Goal: Task Accomplishment & Management: Use online tool/utility

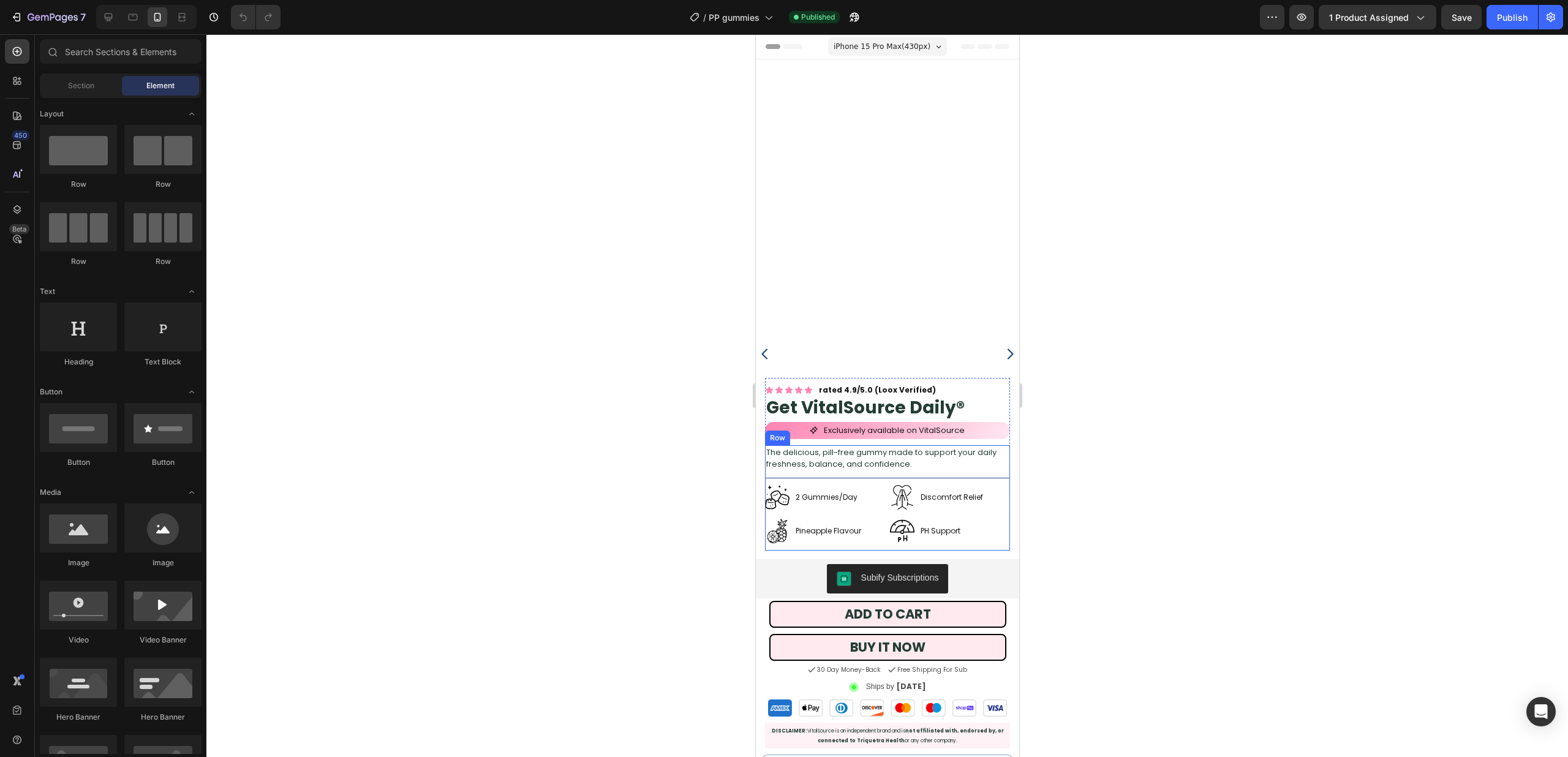
scroll to position [282, 0]
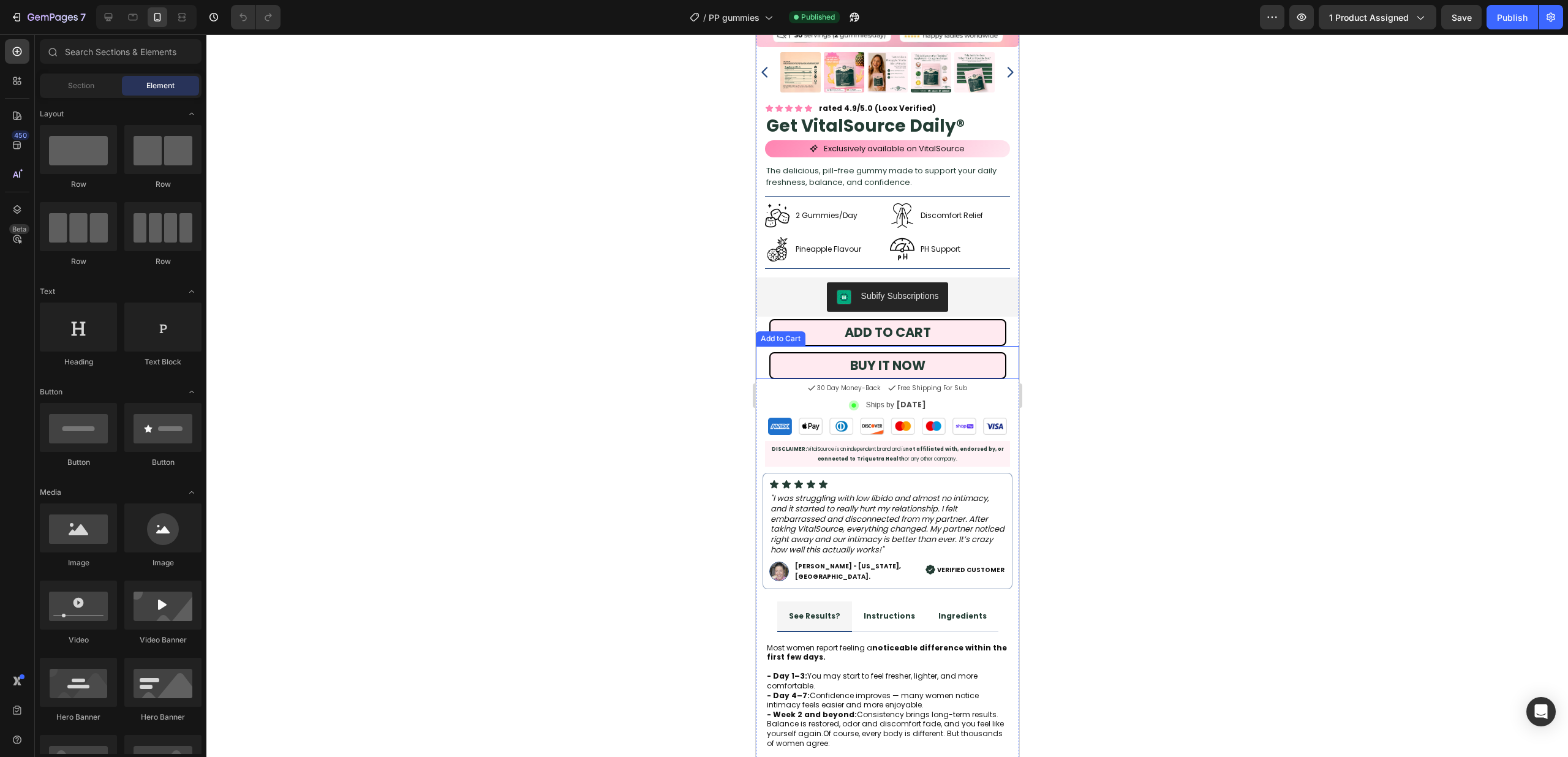
click at [1014, 371] on div "BUY IT NOW Add to Cart" at bounding box center [886, 363] width 264 height 33
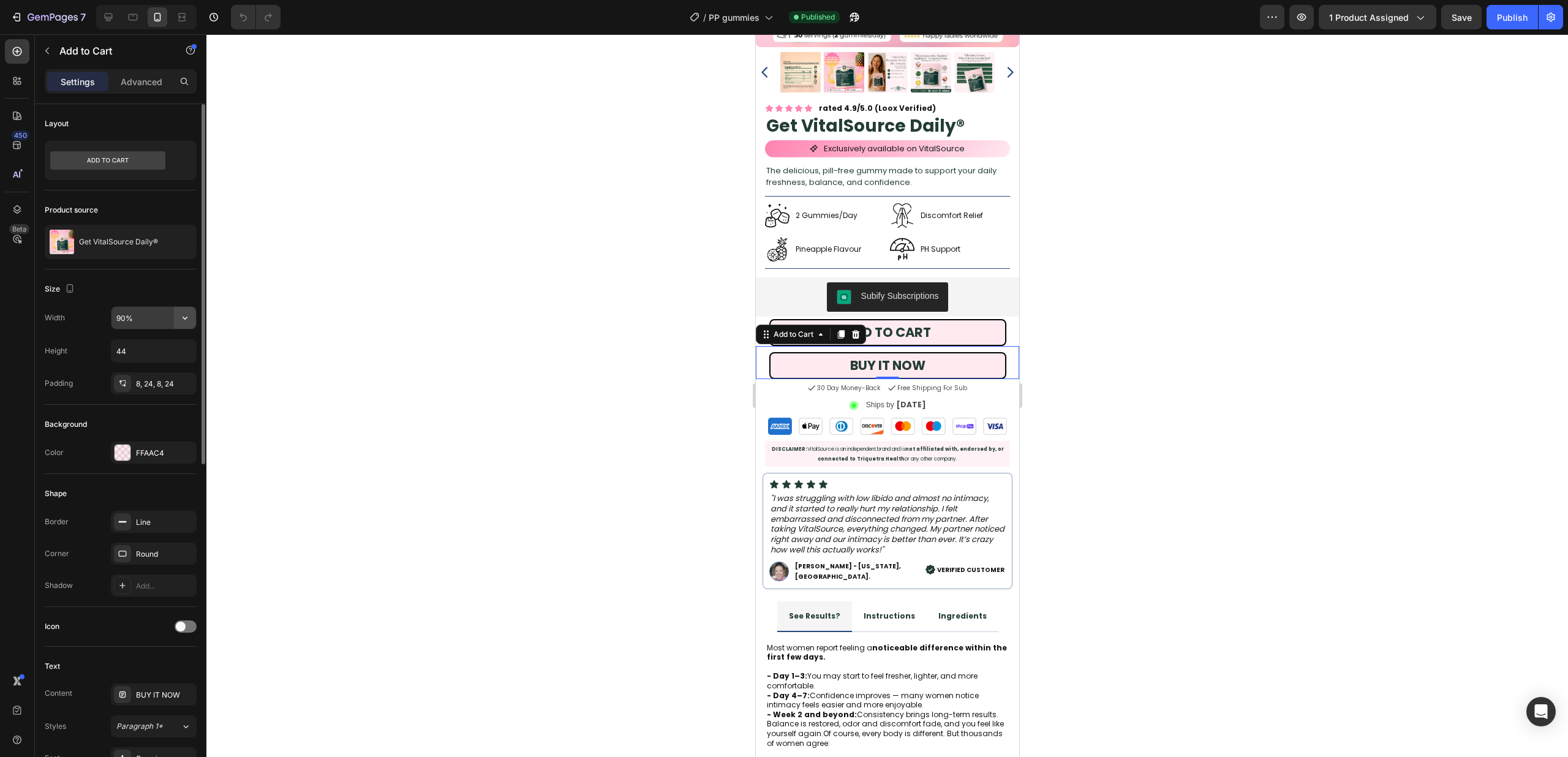
click at [189, 323] on icon "button" at bounding box center [185, 319] width 13 height 13
click at [272, 294] on div at bounding box center [886, 395] width 1361 height 723
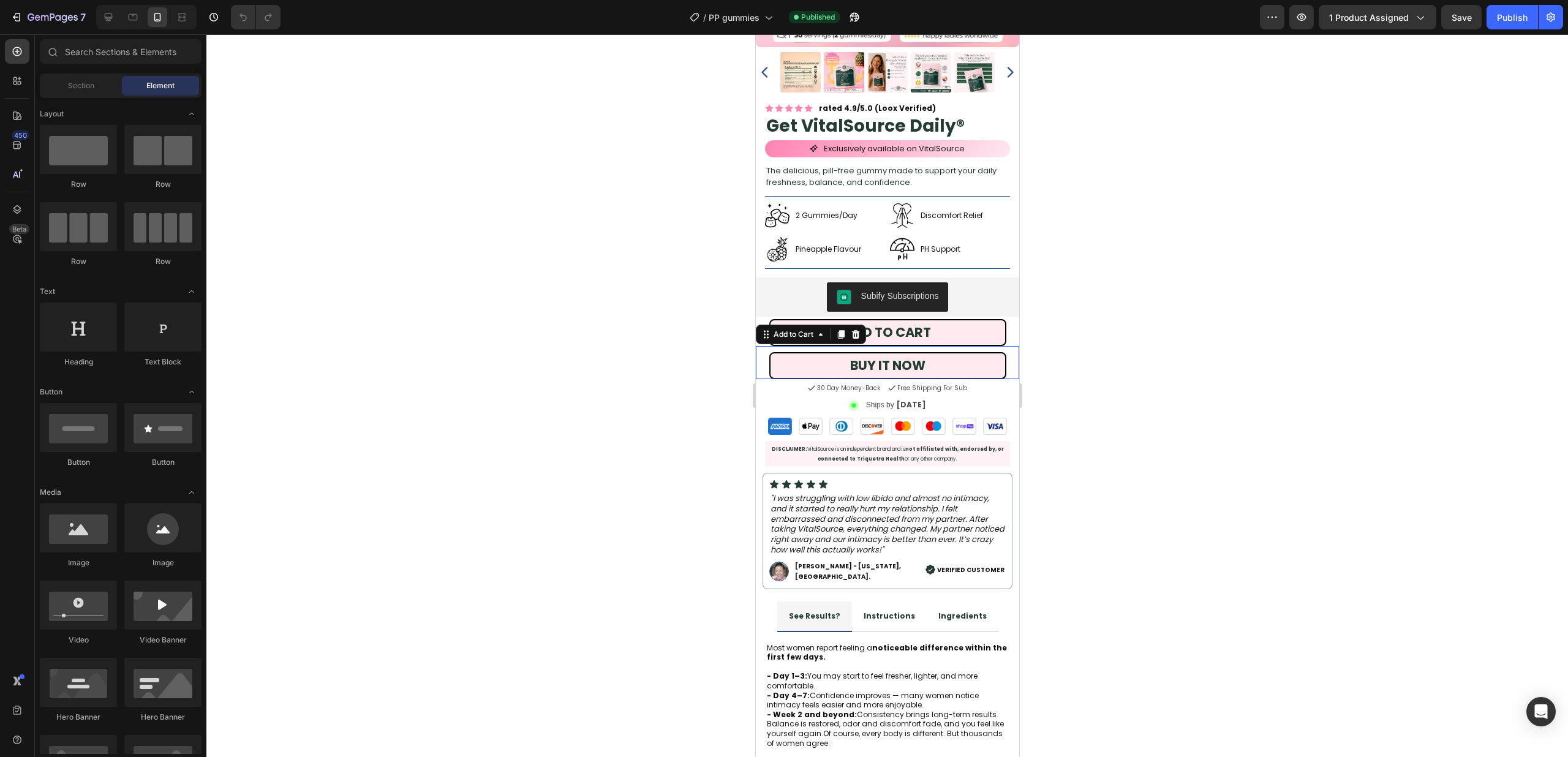
click at [758, 361] on div "BUY IT NOW Add to Cart 0" at bounding box center [886, 363] width 264 height 33
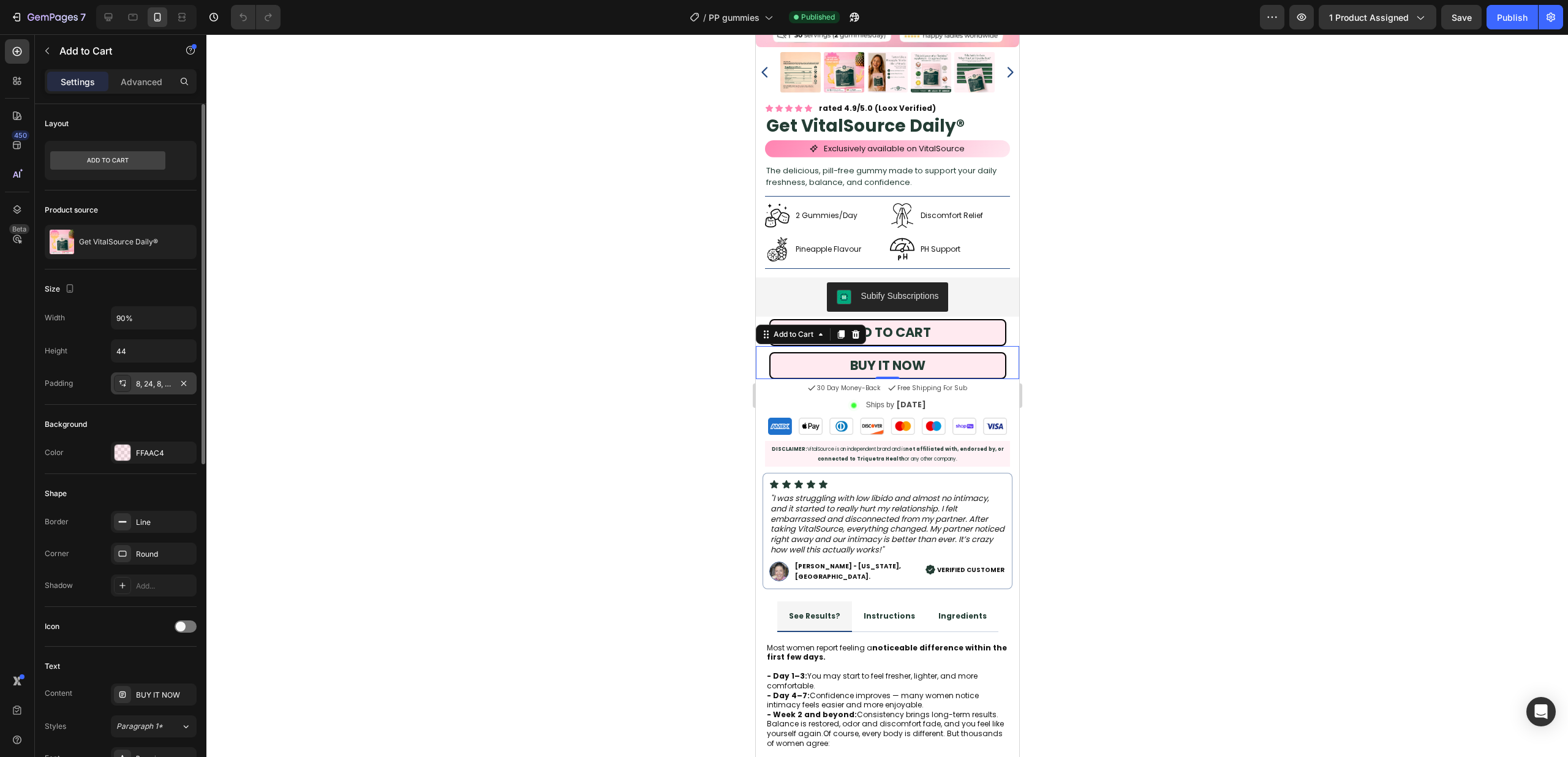
click at [157, 376] on div "8, 24, 8, 24" at bounding box center [153, 383] width 85 height 23
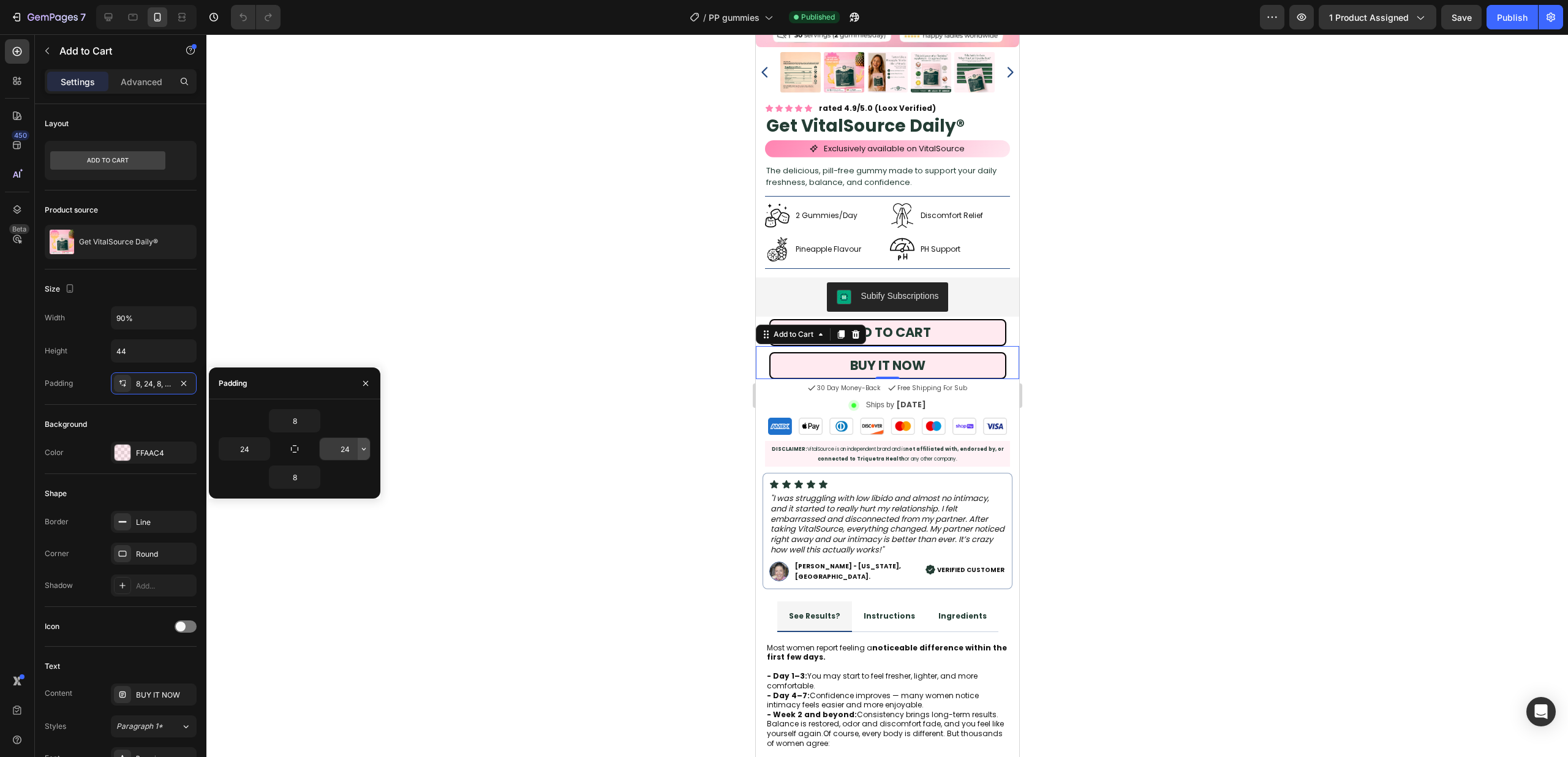
click at [360, 453] on icon "button" at bounding box center [363, 449] width 10 height 10
click at [318, 553] on p "4XL 80px" at bounding box center [322, 548] width 65 height 11
type input "24"
click at [318, 552] on div at bounding box center [886, 395] width 1361 height 723
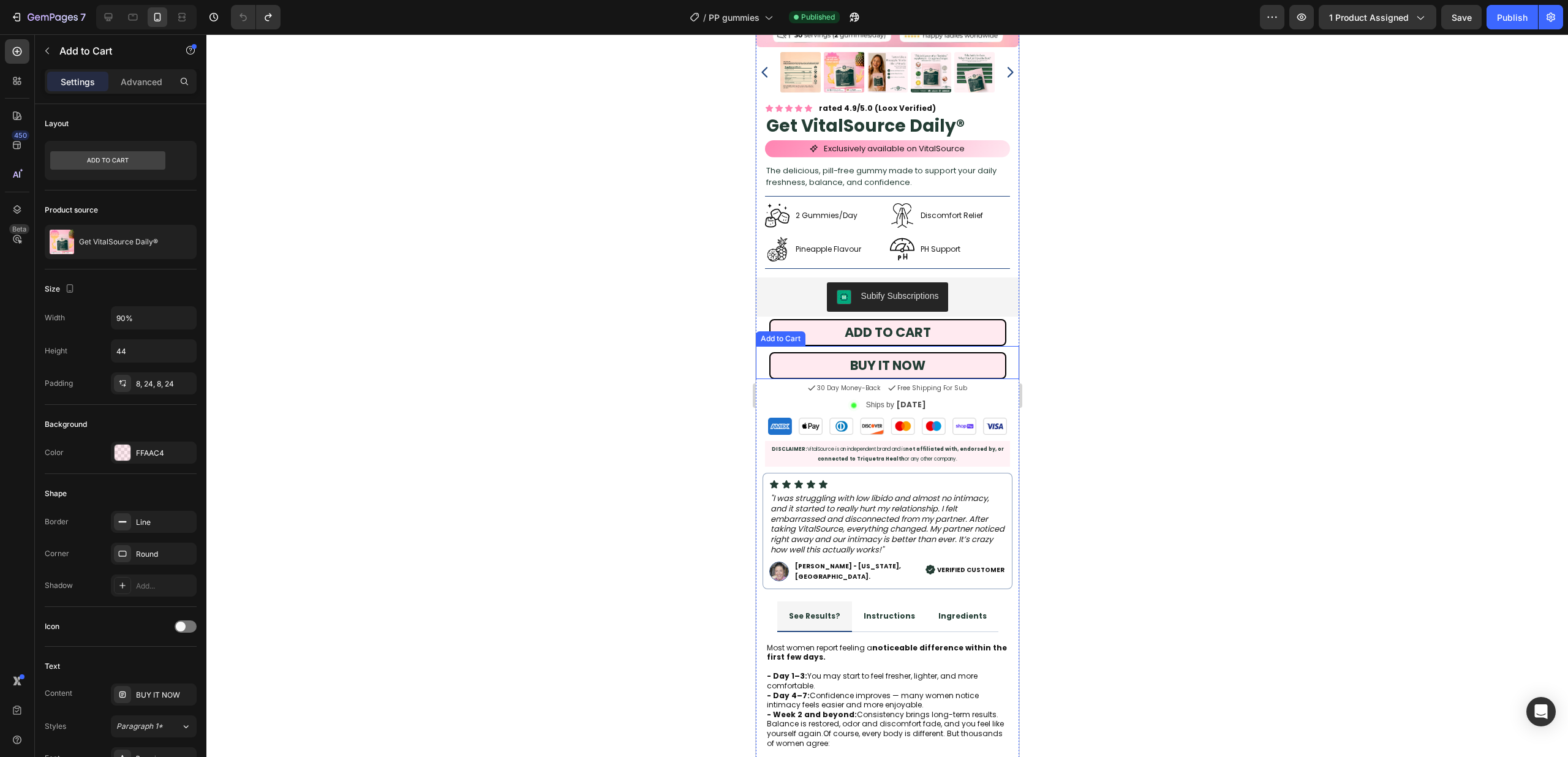
click at [765, 376] on div "BUY IT NOW Add to Cart" at bounding box center [886, 363] width 264 height 33
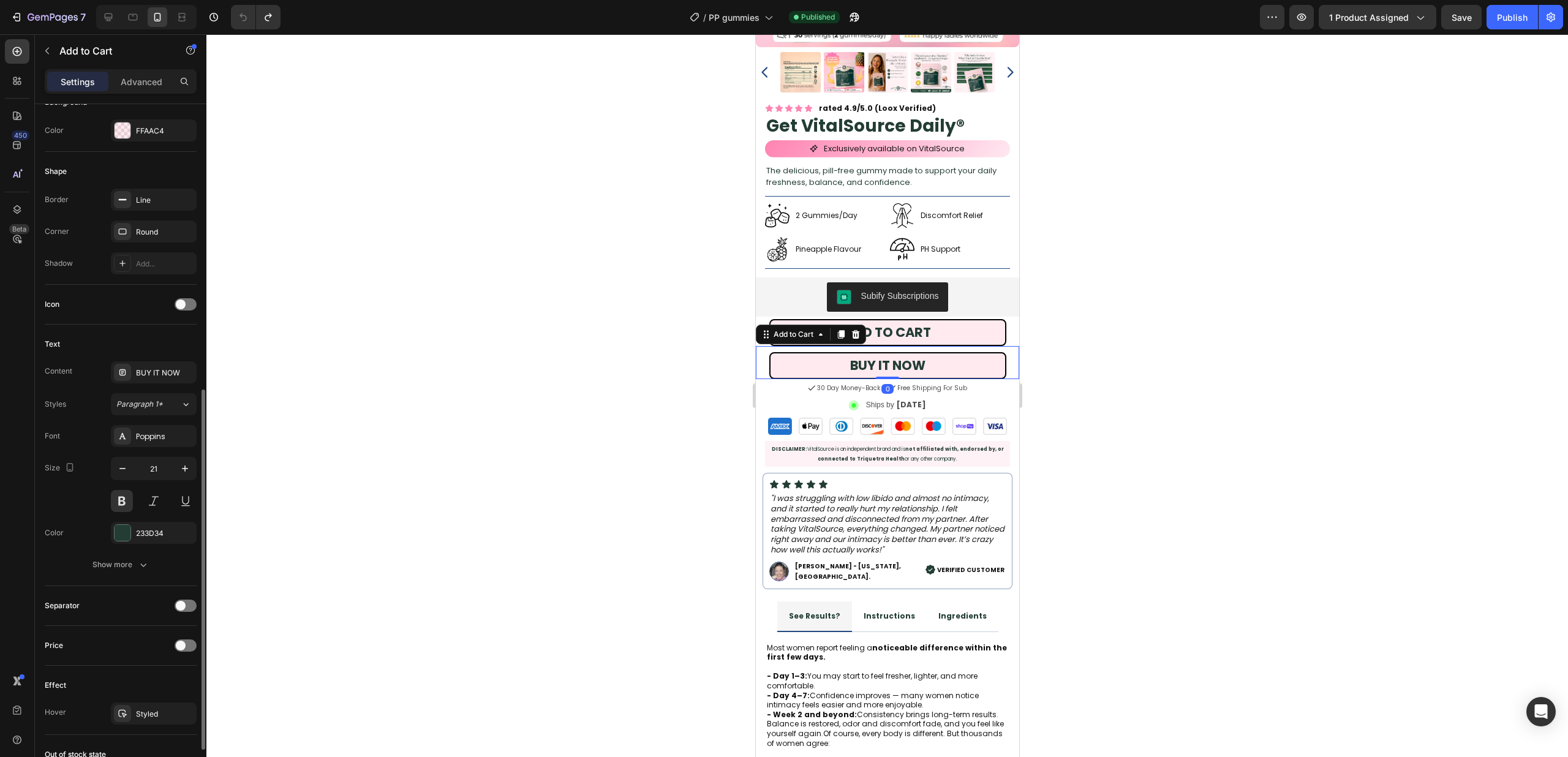
scroll to position [399, 0]
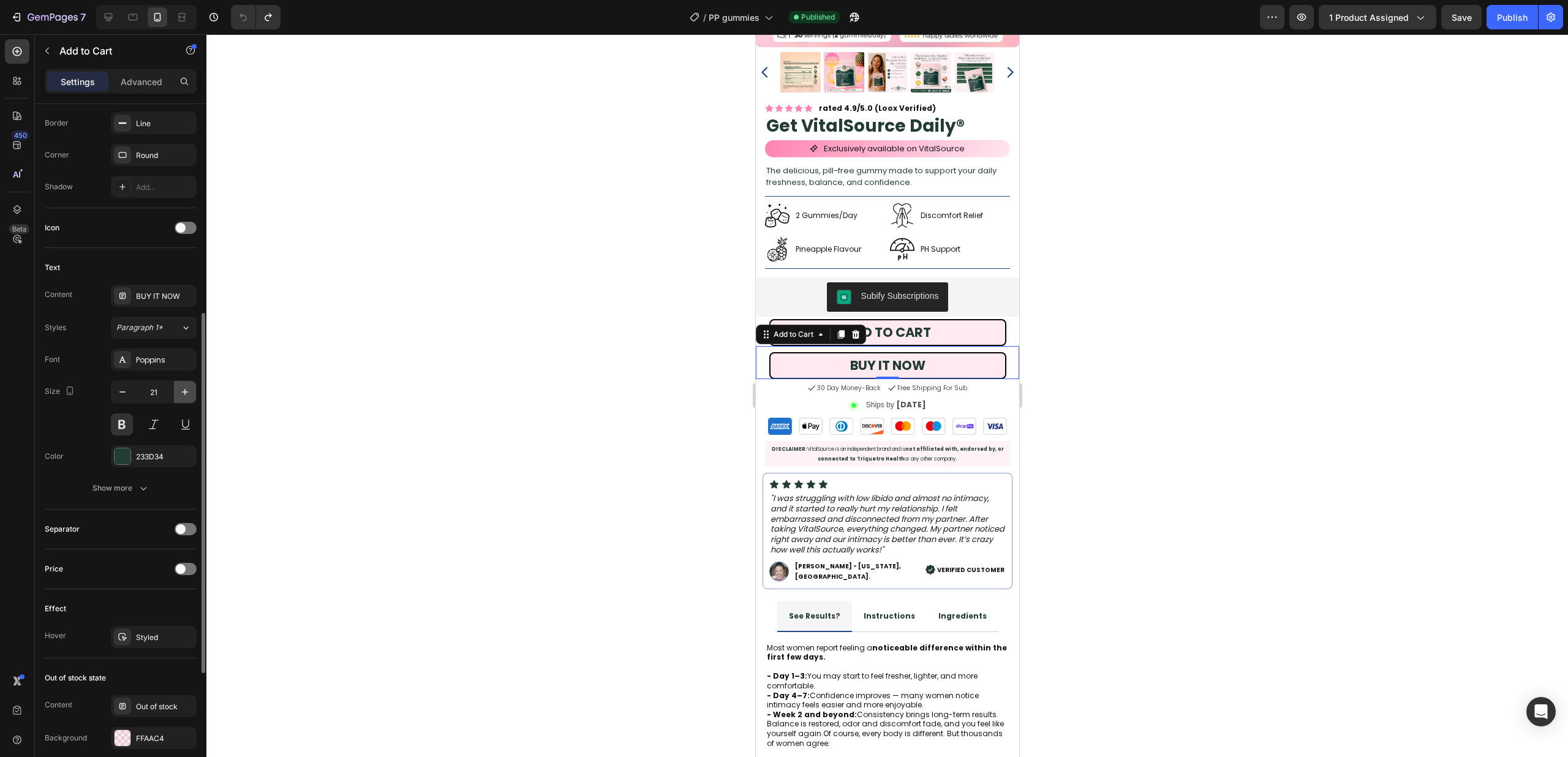
click at [188, 392] on icon "button" at bounding box center [185, 392] width 13 height 13
click at [188, 391] on icon "button" at bounding box center [185, 392] width 13 height 13
click at [128, 392] on icon "button" at bounding box center [122, 392] width 13 height 13
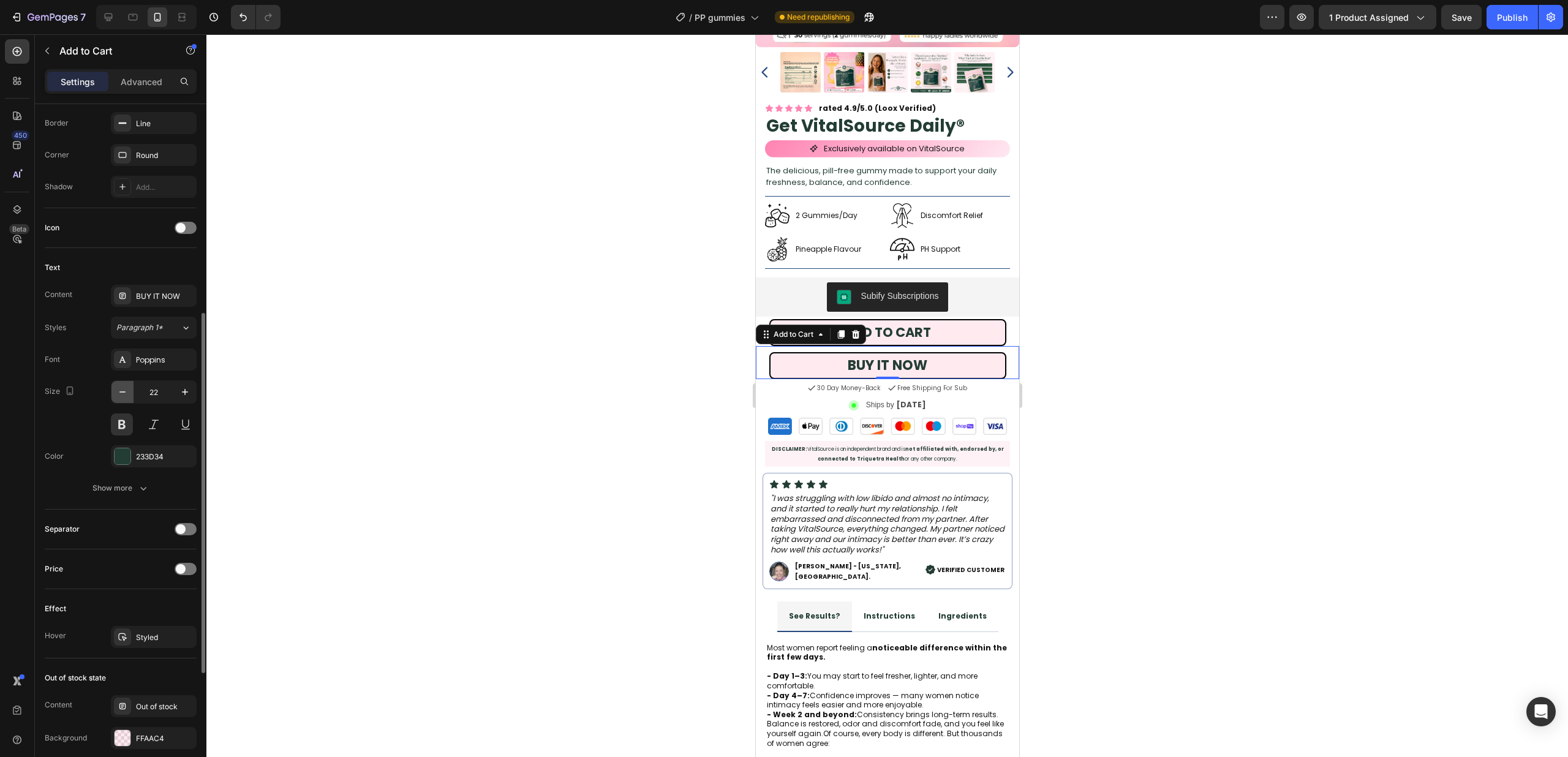
click at [128, 392] on icon "button" at bounding box center [122, 392] width 13 height 13
type input "21"
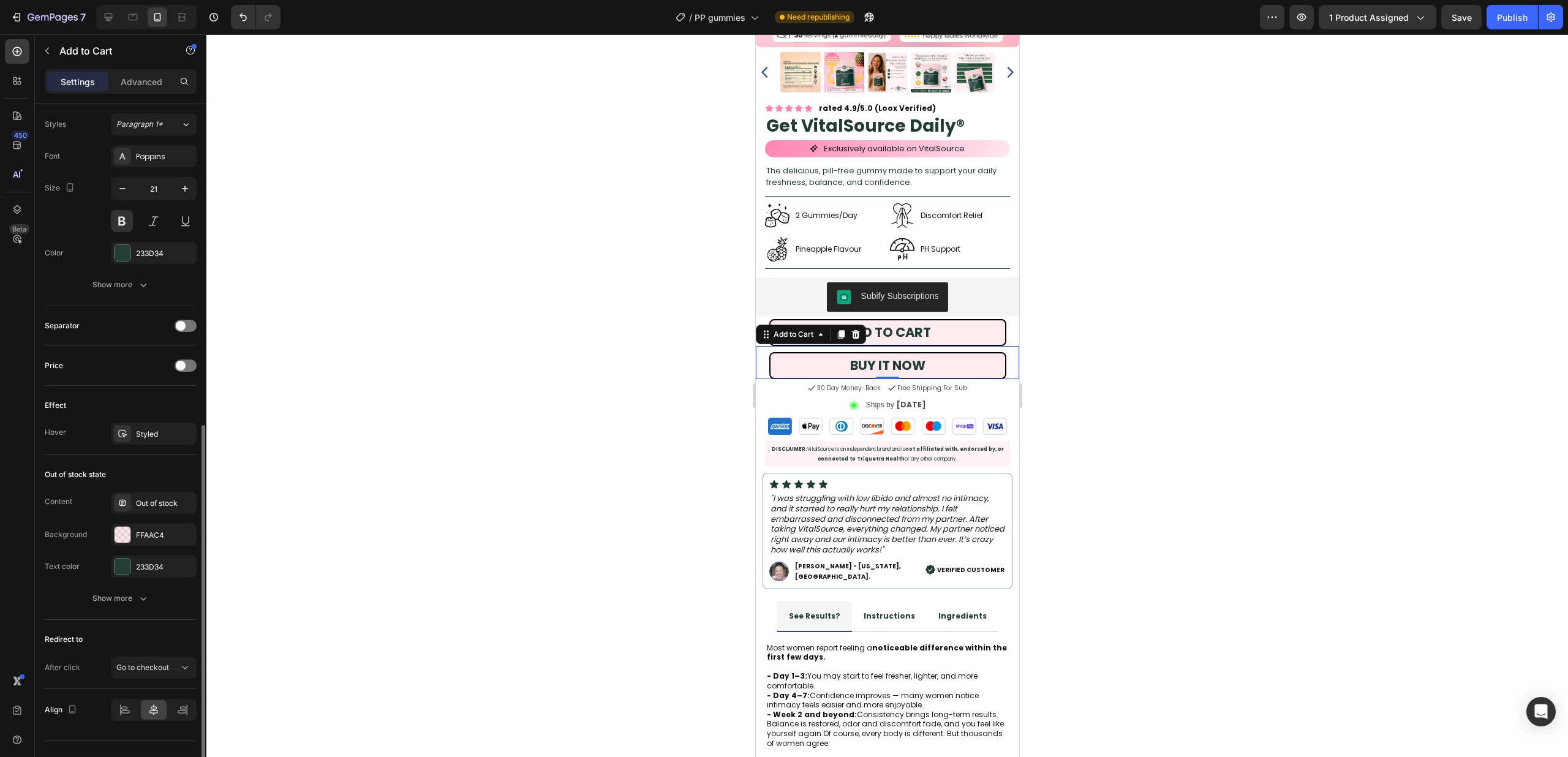
scroll to position [625, 0]
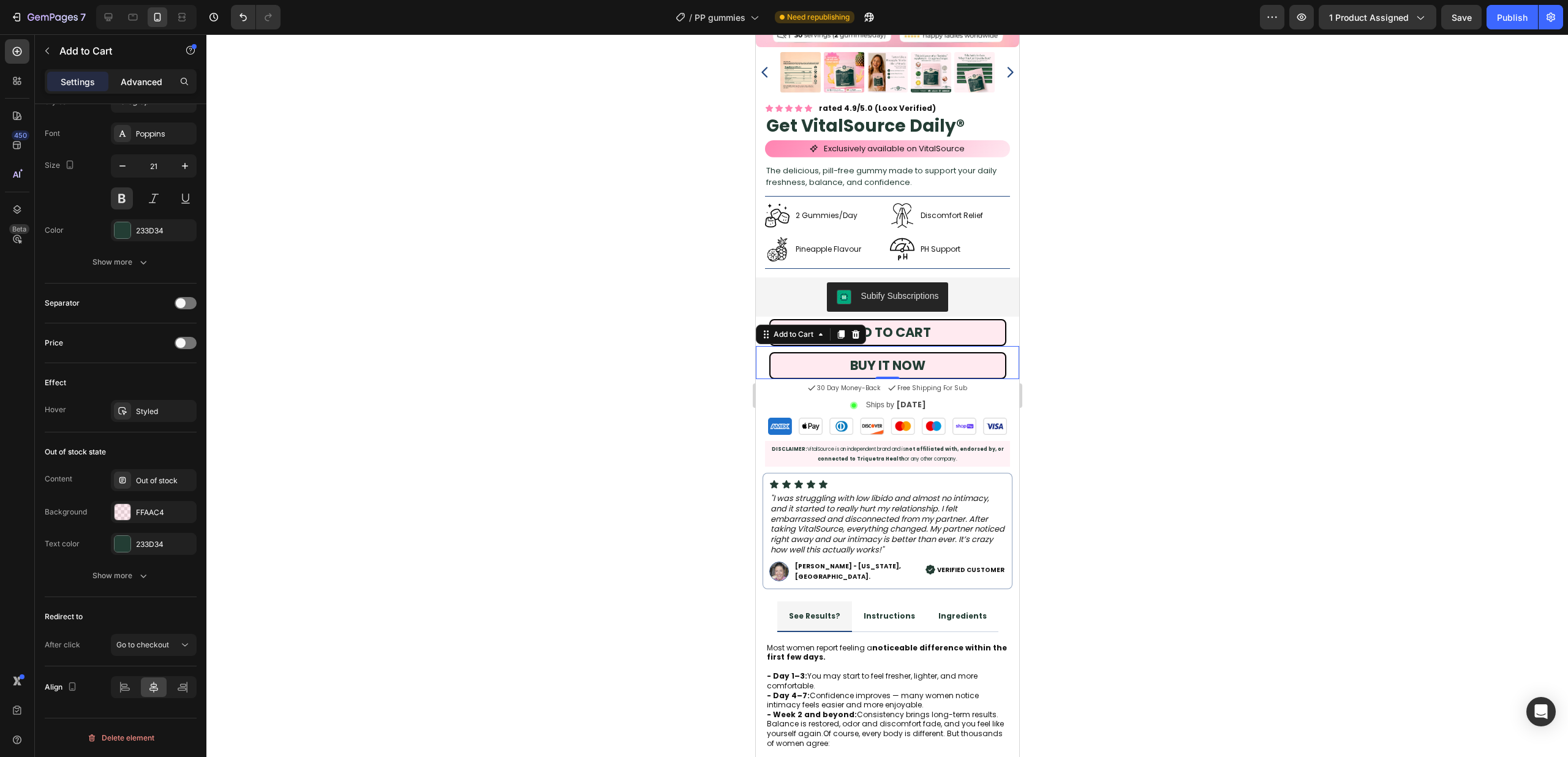
click at [147, 82] on p "Advanced" at bounding box center [141, 82] width 41 height 13
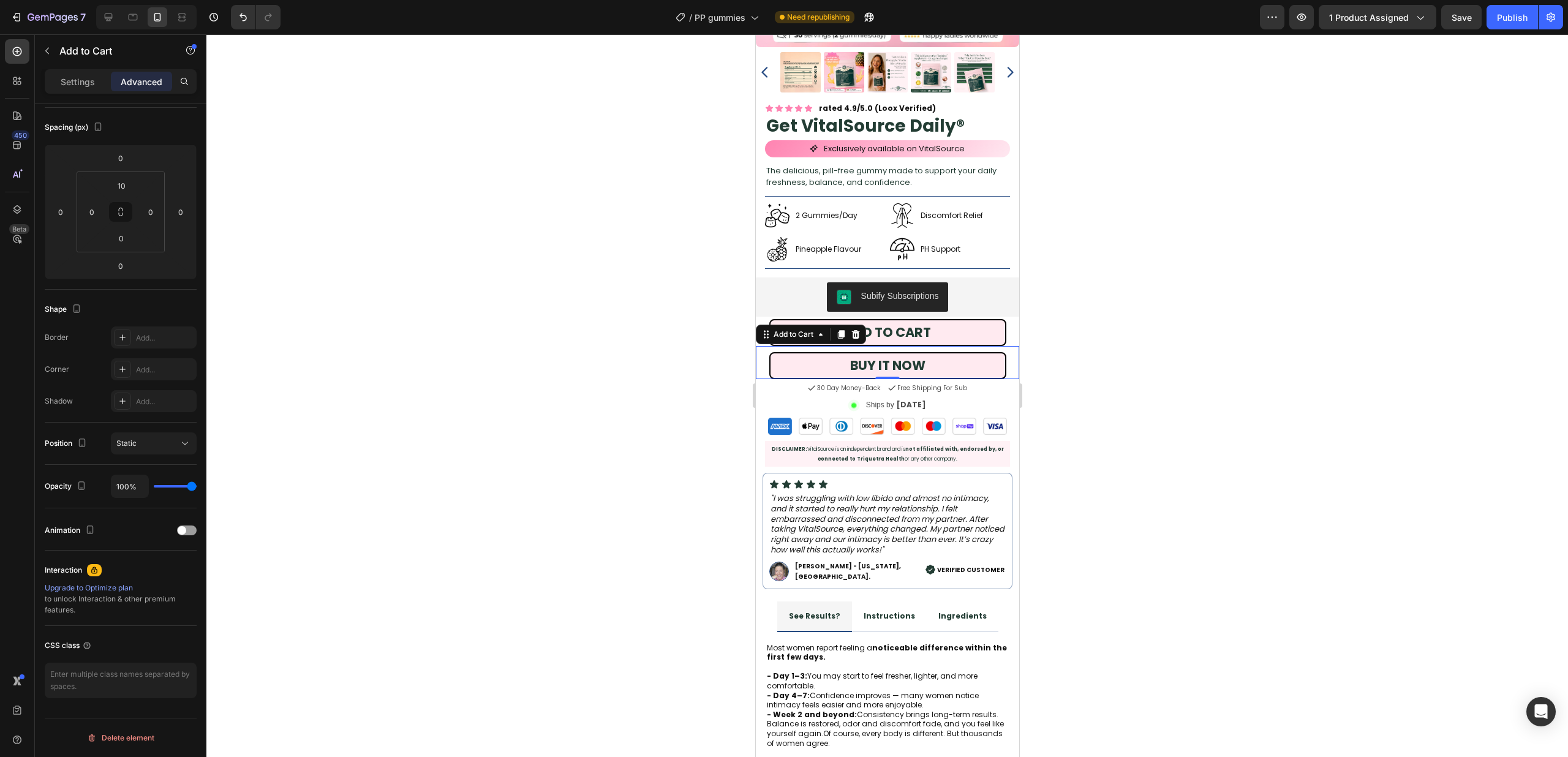
click at [759, 356] on div "BUY IT NOW Add to Cart 0" at bounding box center [886, 363] width 264 height 33
click at [89, 77] on p "Settings" at bounding box center [77, 82] width 34 height 13
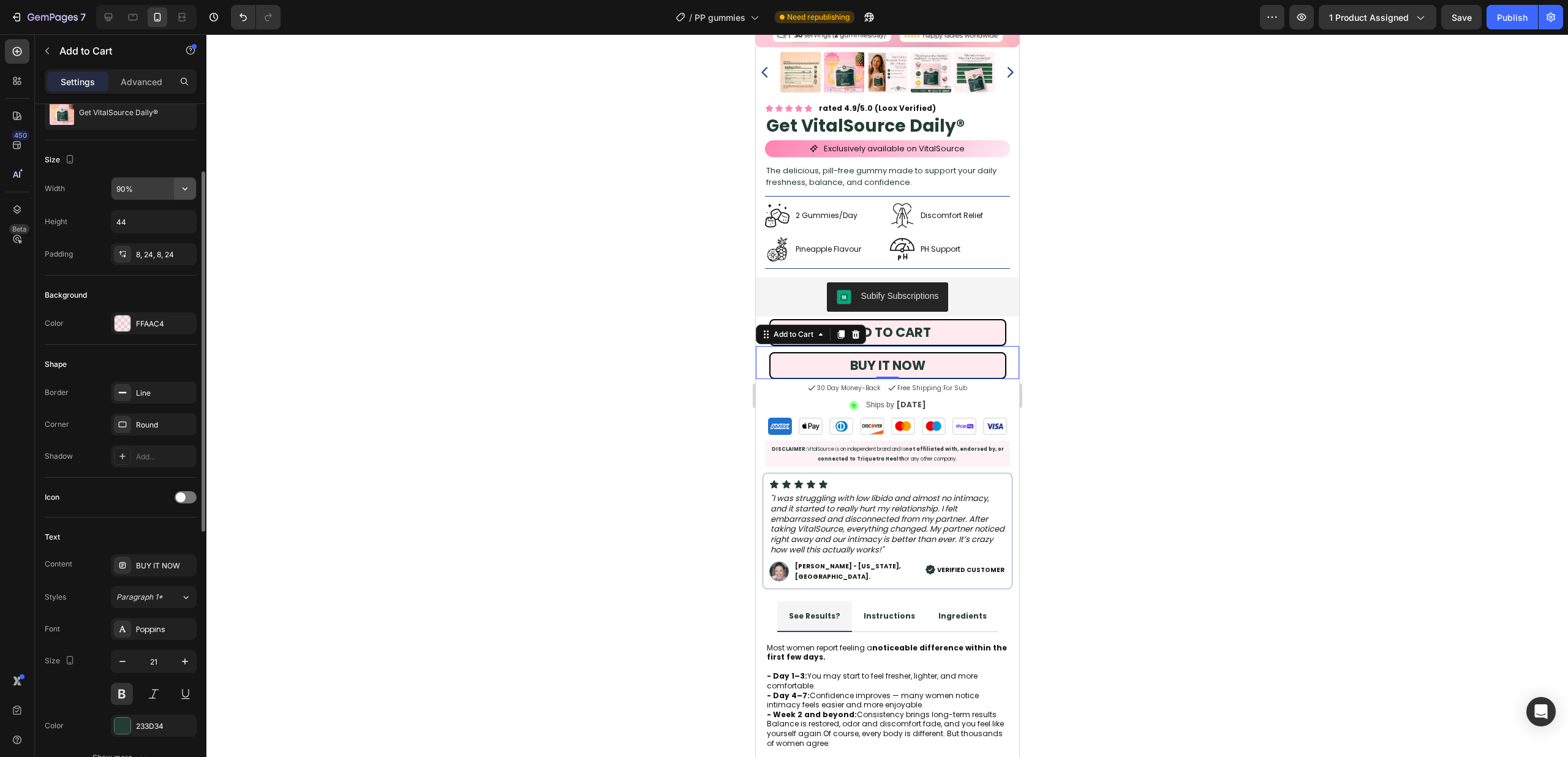
click at [181, 190] on icon "button" at bounding box center [185, 189] width 13 height 13
click at [164, 235] on div "Full 100%" at bounding box center [141, 243] width 101 height 23
click at [157, 194] on input "100%" at bounding box center [154, 188] width 85 height 23
click at [131, 186] on input "100%" at bounding box center [154, 188] width 85 height 23
type input "90%"
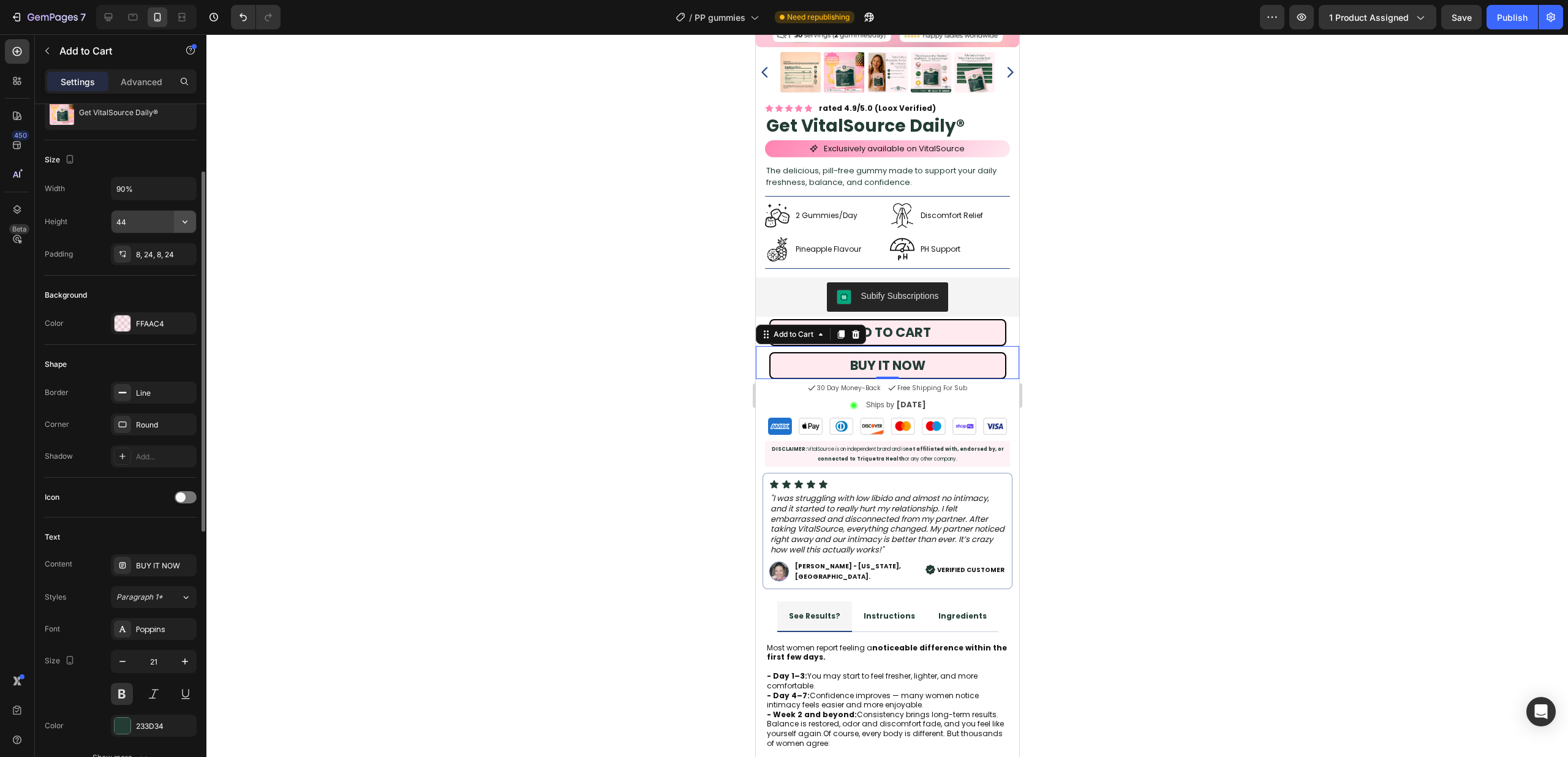
click at [187, 222] on icon "button" at bounding box center [185, 222] width 13 height 13
click at [159, 247] on div "Fit content Auto" at bounding box center [141, 253] width 101 height 23
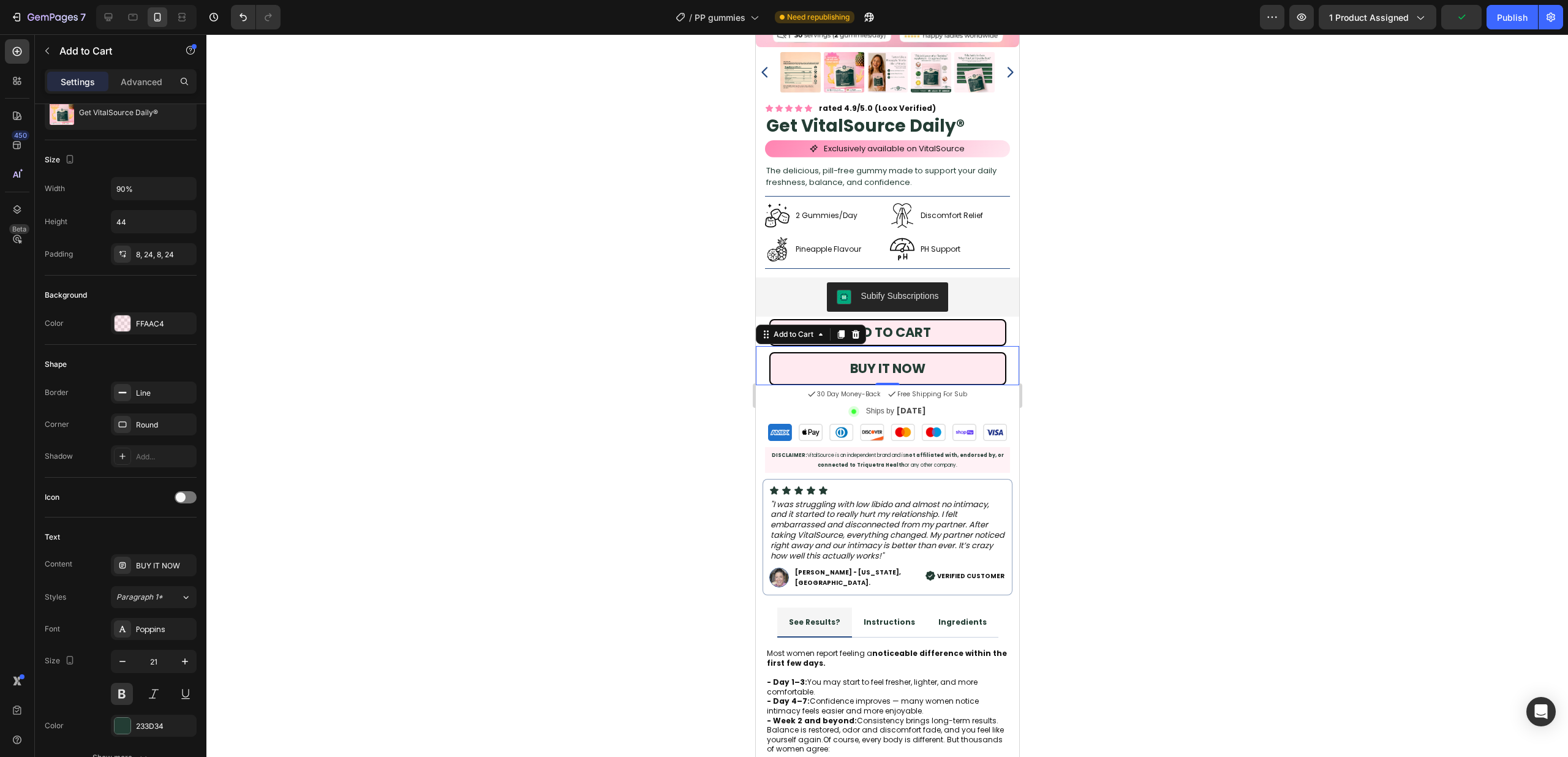
type input "Auto"
click at [1008, 325] on div "ADD TO CART Add to Cart 0" at bounding box center [886, 333] width 264 height 27
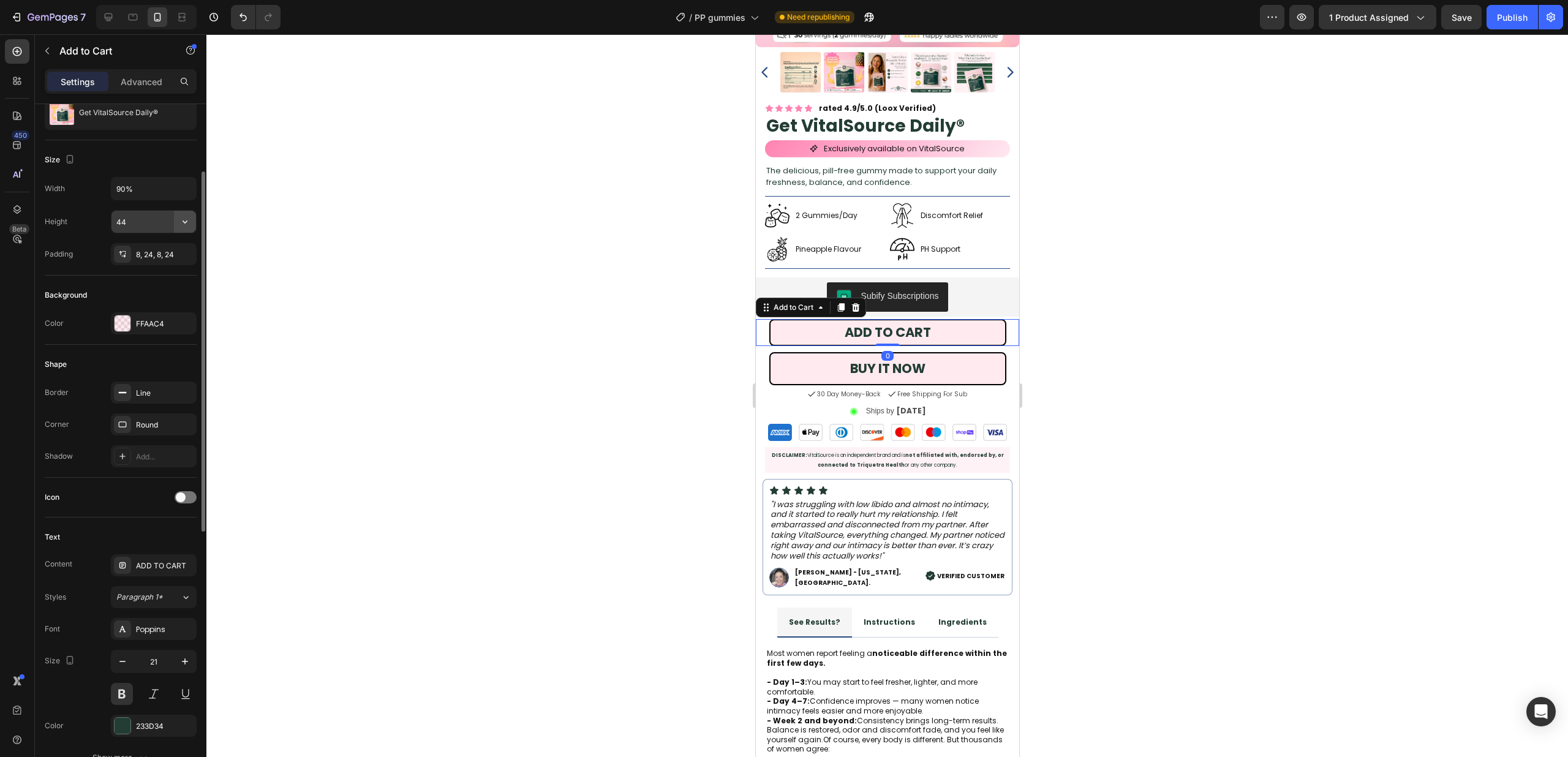
click at [185, 214] on button "button" at bounding box center [184, 221] width 22 height 23
click at [166, 245] on div "Fit content Auto" at bounding box center [141, 253] width 101 height 23
type input "Auto"
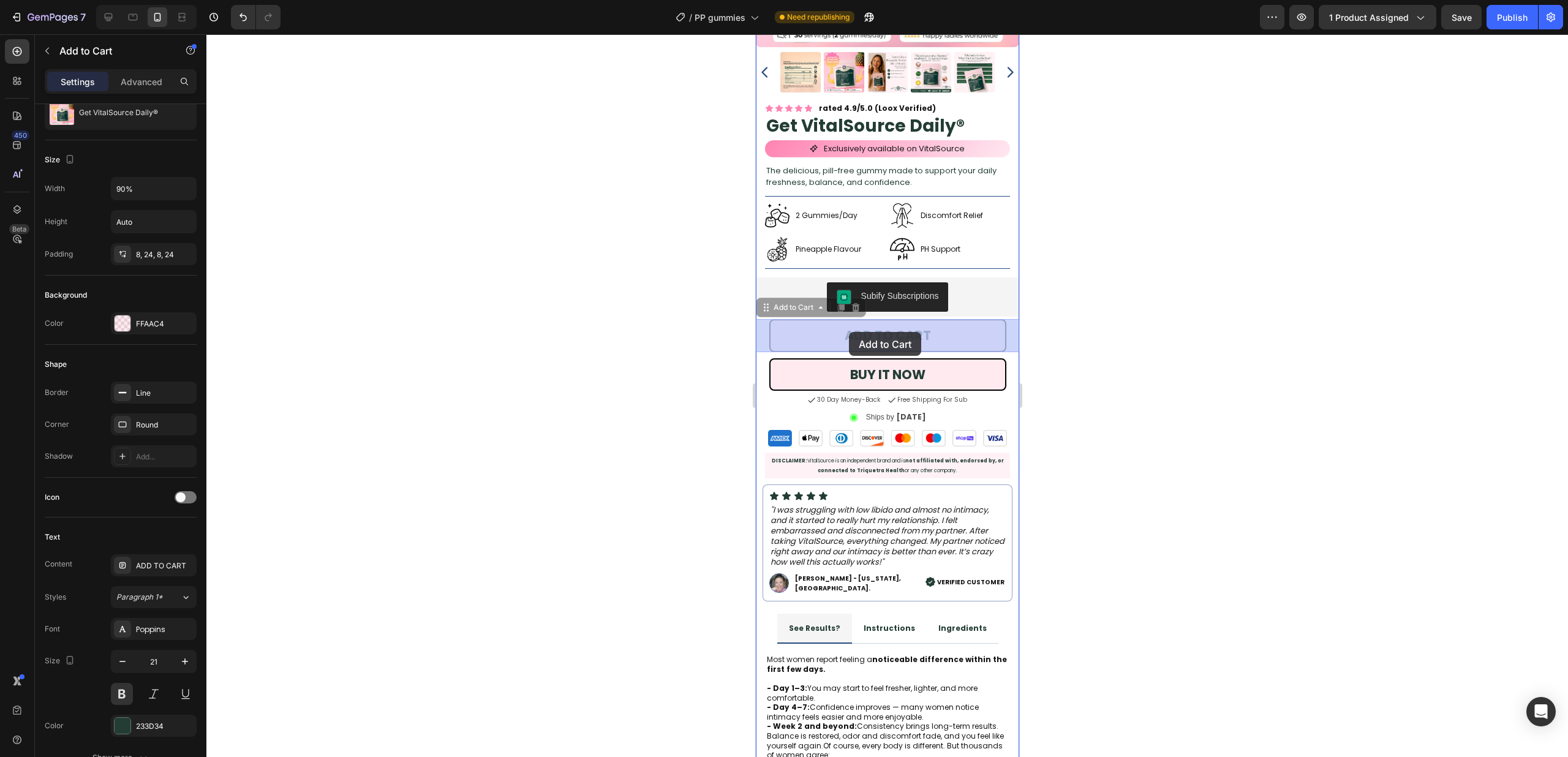
drag, startPoint x: 945, startPoint y: 332, endPoint x: 914, endPoint y: 332, distance: 31.0
drag, startPoint x: 847, startPoint y: 333, endPoint x: 921, endPoint y: 333, distance: 74.0
drag, startPoint x: 929, startPoint y: 333, endPoint x: 842, endPoint y: 335, distance: 87.0
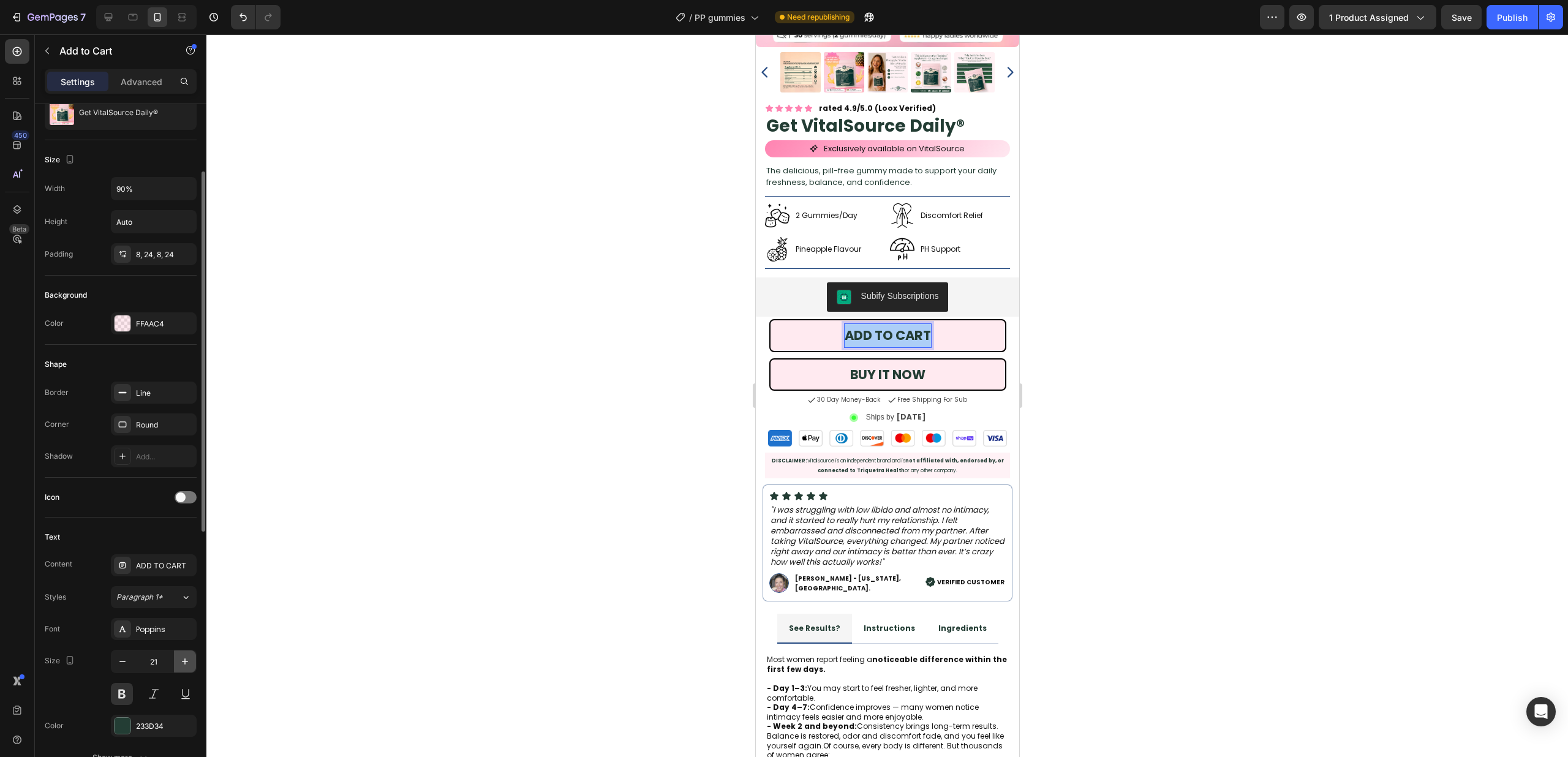
click at [182, 656] on icon "button" at bounding box center [185, 662] width 13 height 13
type input "23"
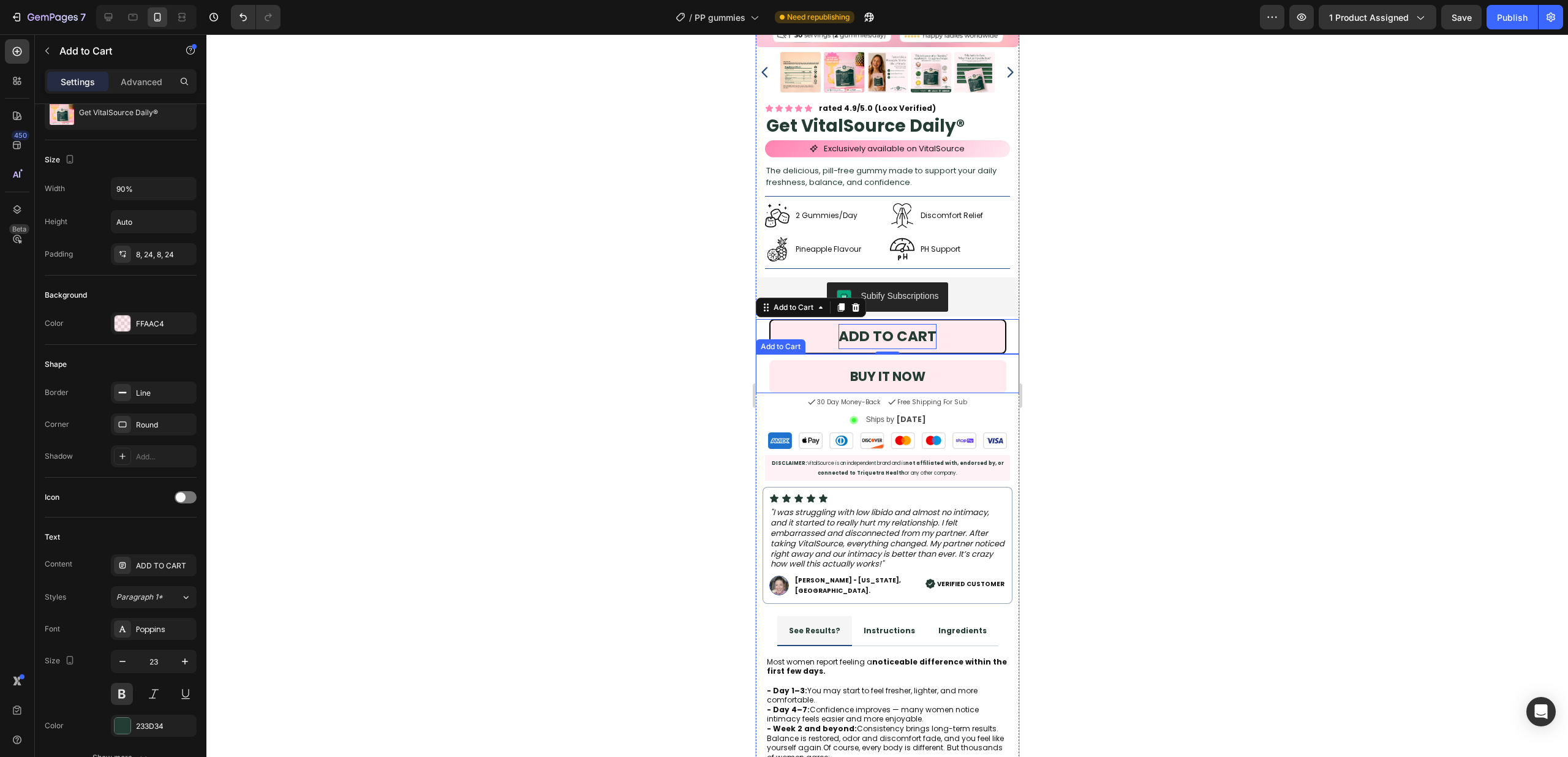
click at [938, 374] on button "BUY IT NOW" at bounding box center [886, 376] width 237 height 33
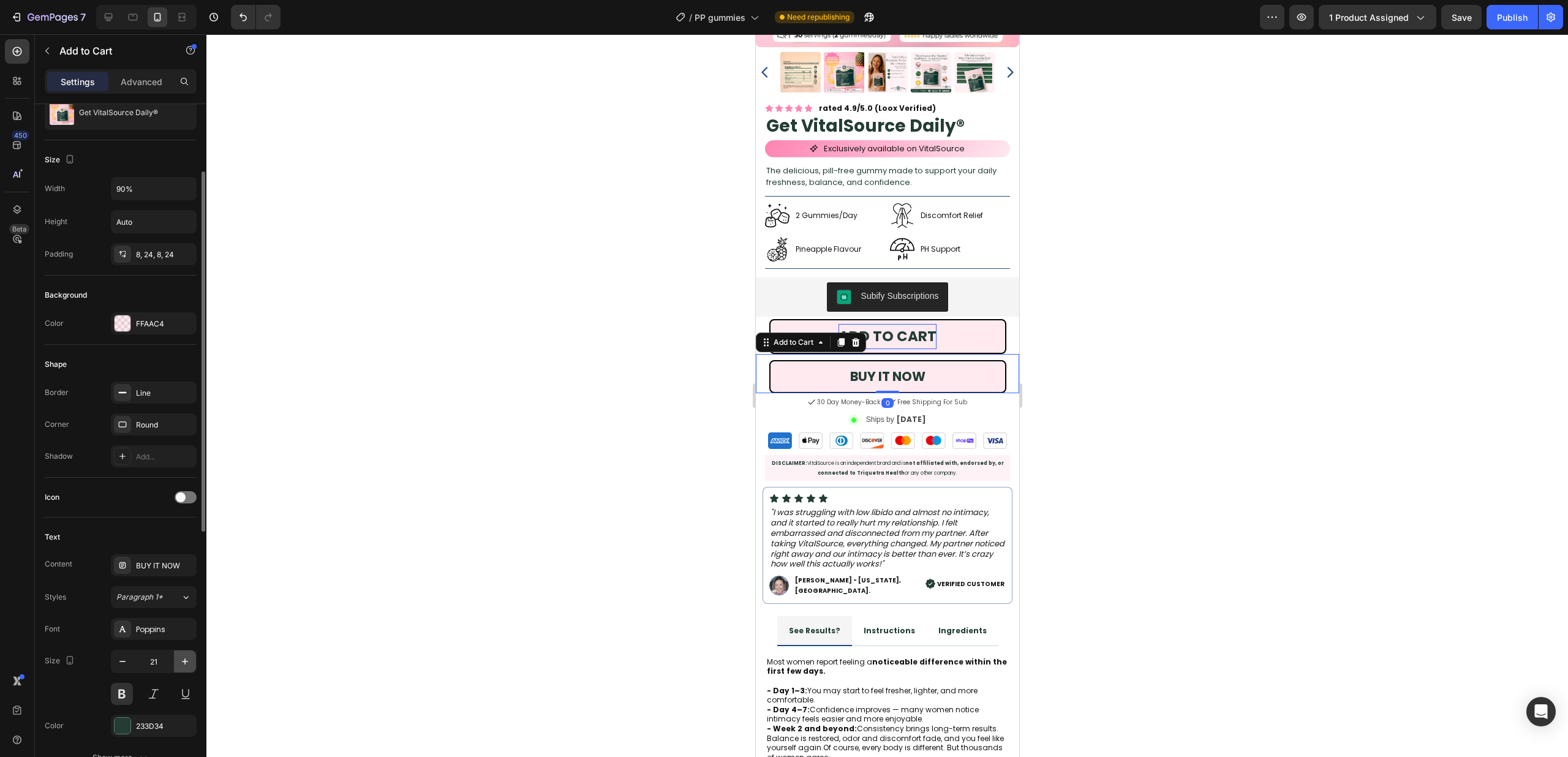
click at [188, 660] on icon "button" at bounding box center [185, 662] width 13 height 13
type input "23"
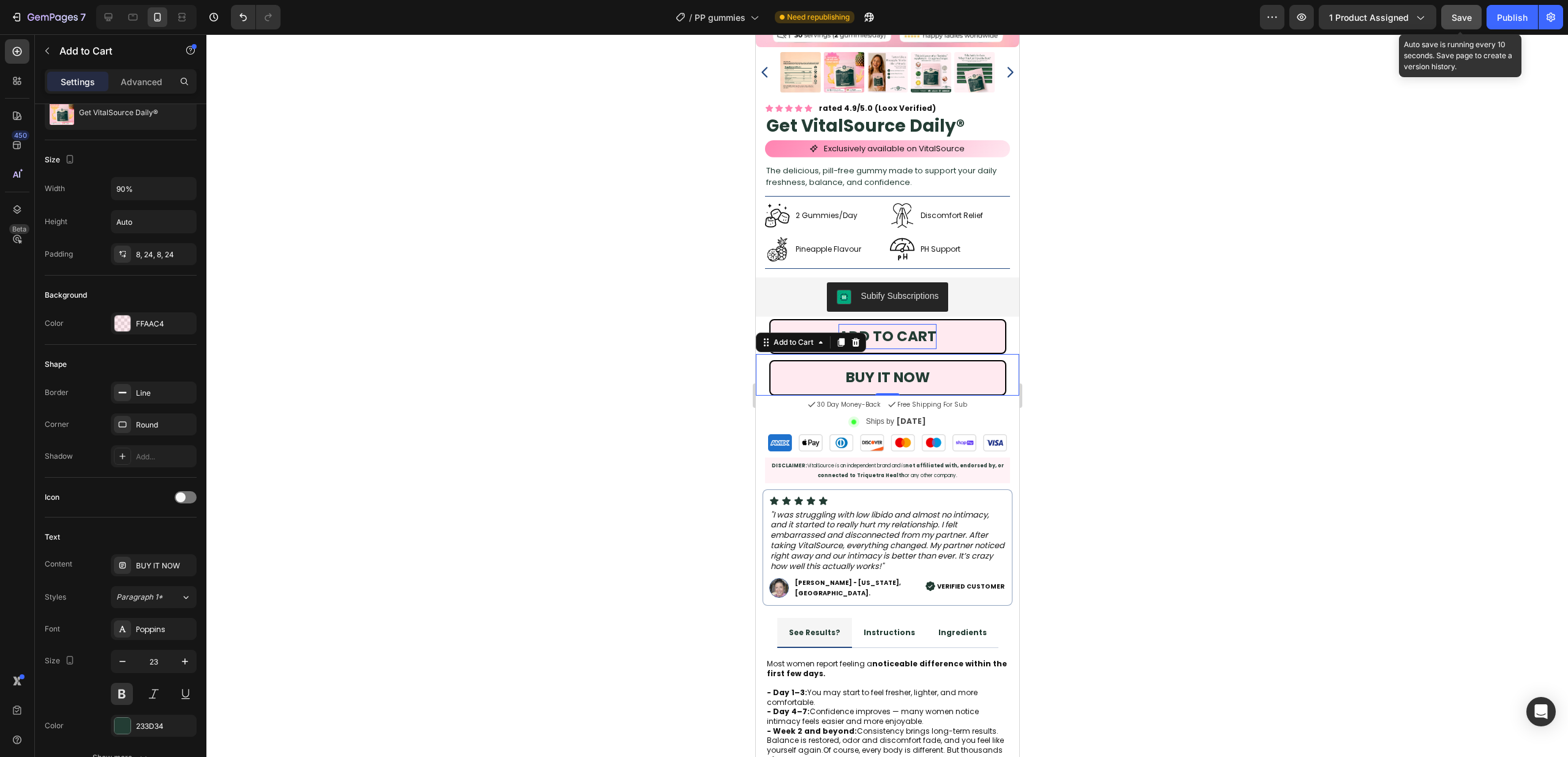
click at [1471, 7] on button "Save" at bounding box center [1461, 16] width 40 height 24
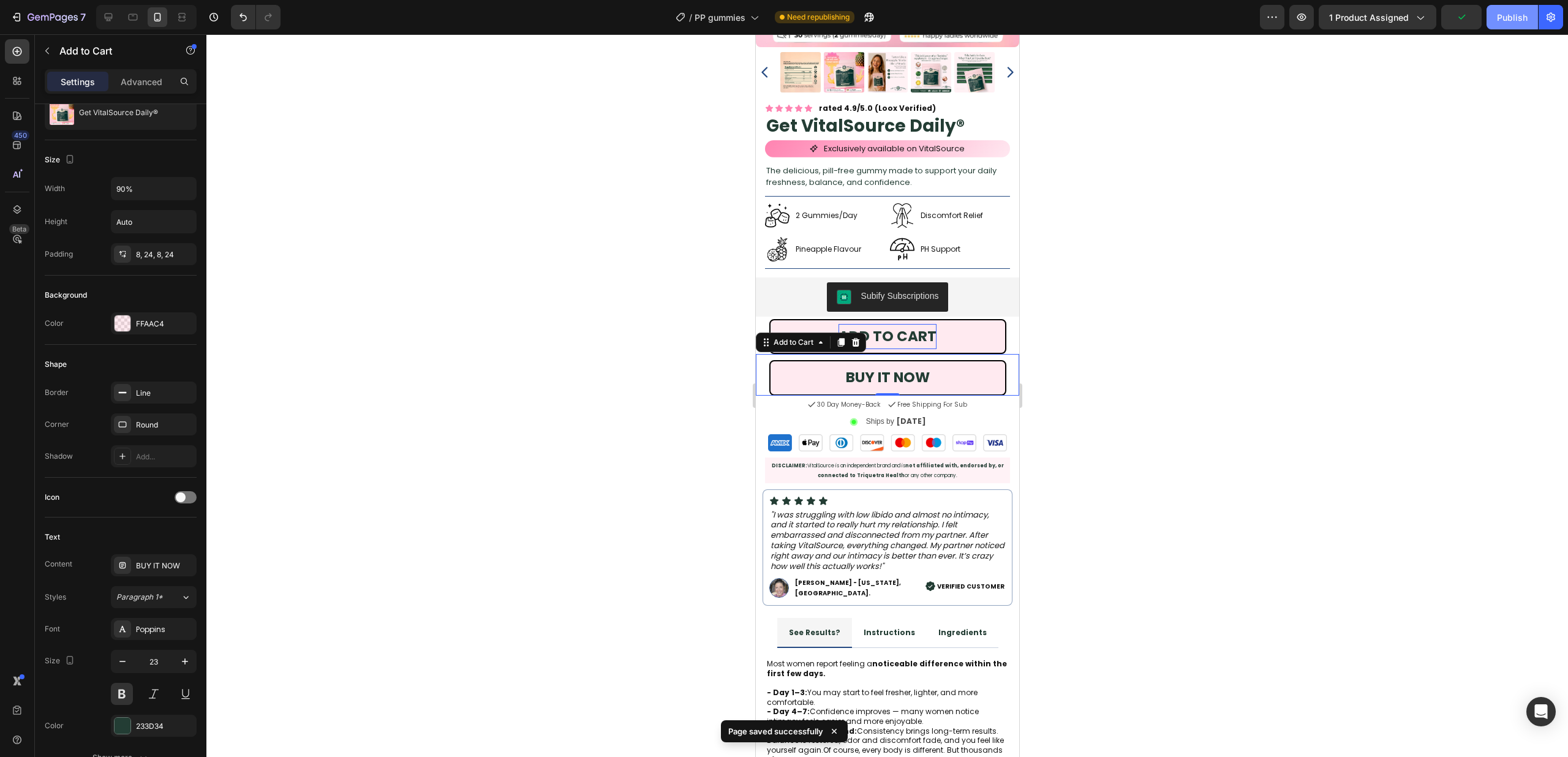
click at [1503, 14] on div "Publish" at bounding box center [1512, 17] width 31 height 13
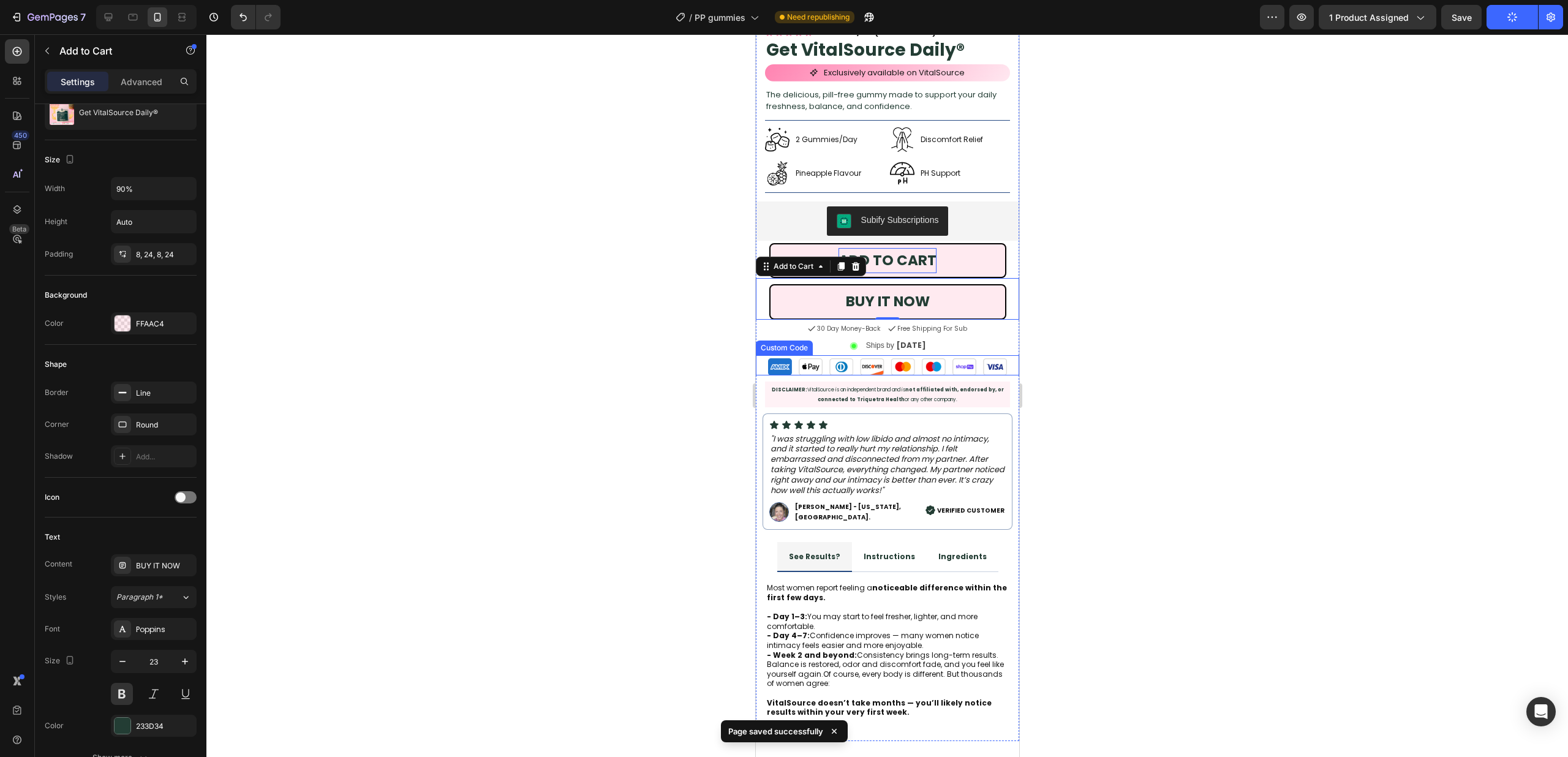
scroll to position [365, 0]
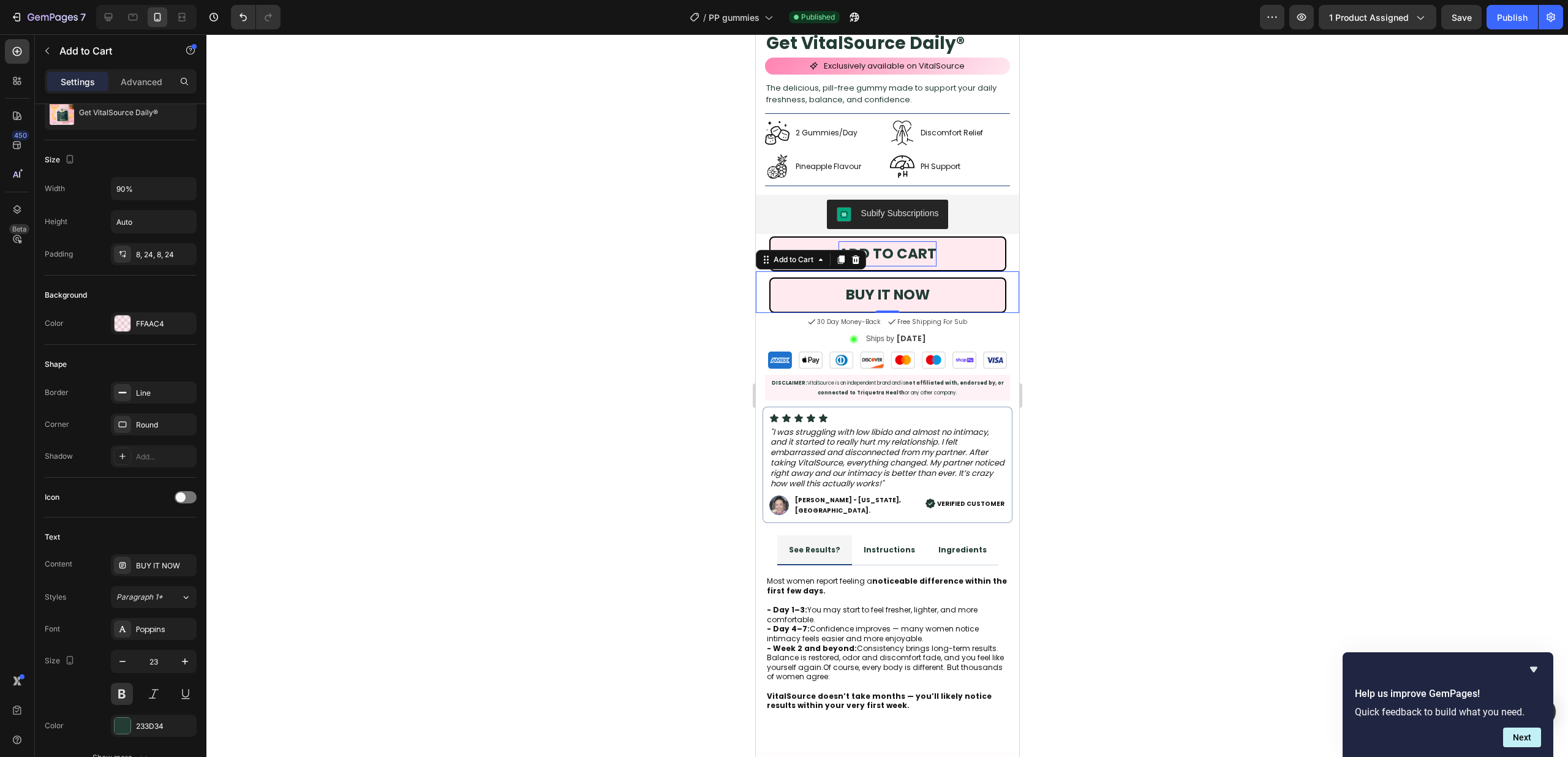
click at [1241, 251] on div at bounding box center [886, 395] width 1361 height 723
